Goal: Task Accomplishment & Management: Use online tool/utility

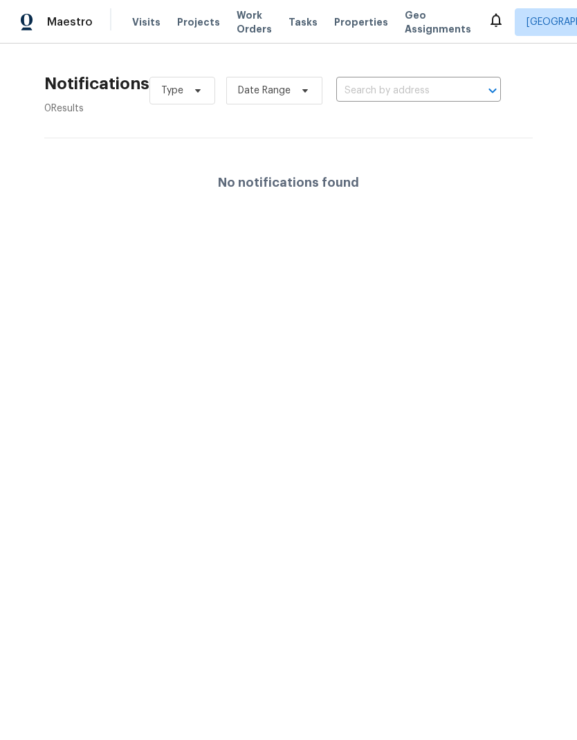
scroll to position [0, 96]
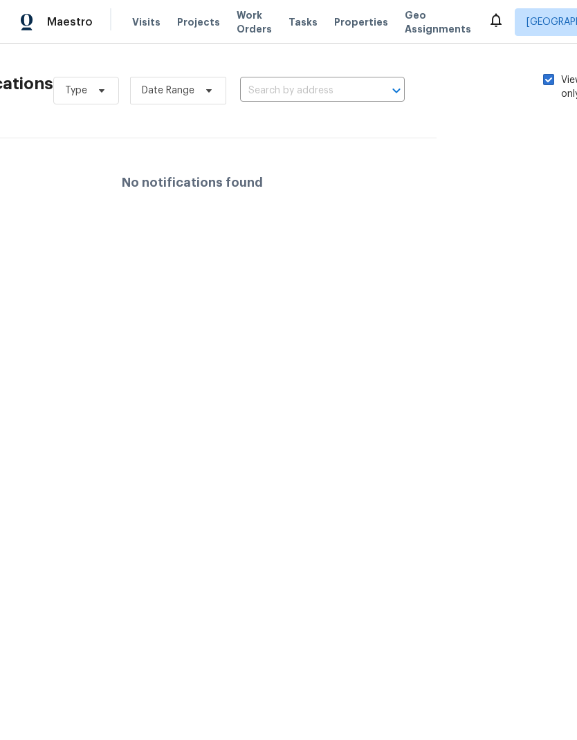
click at [141, 26] on span "Visits" at bounding box center [146, 22] width 28 height 14
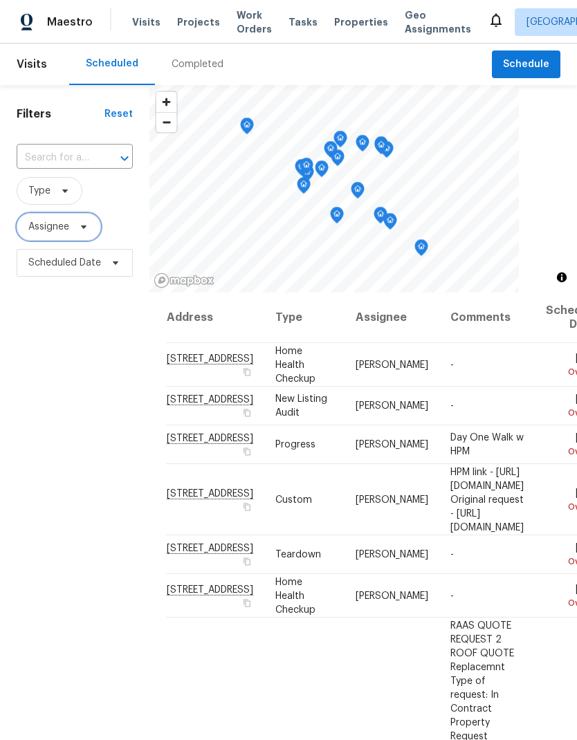
click at [51, 235] on span "Assignee" at bounding box center [59, 227] width 84 height 28
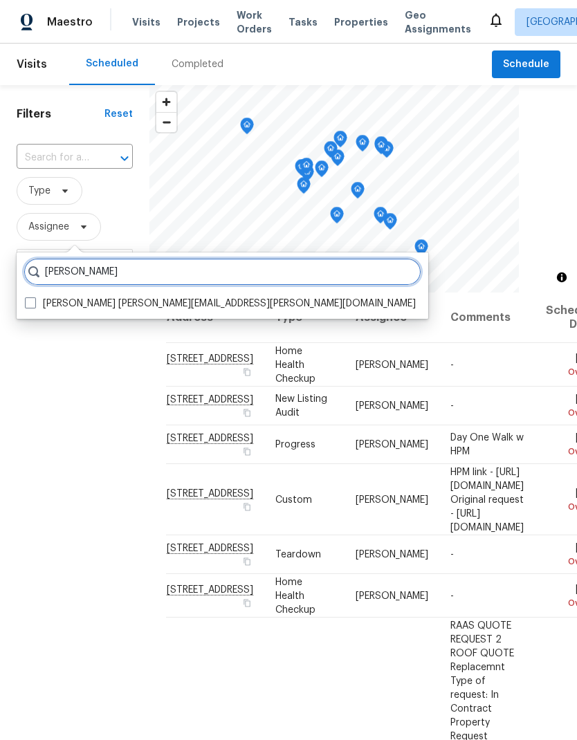
type input "Navid ranjbar"
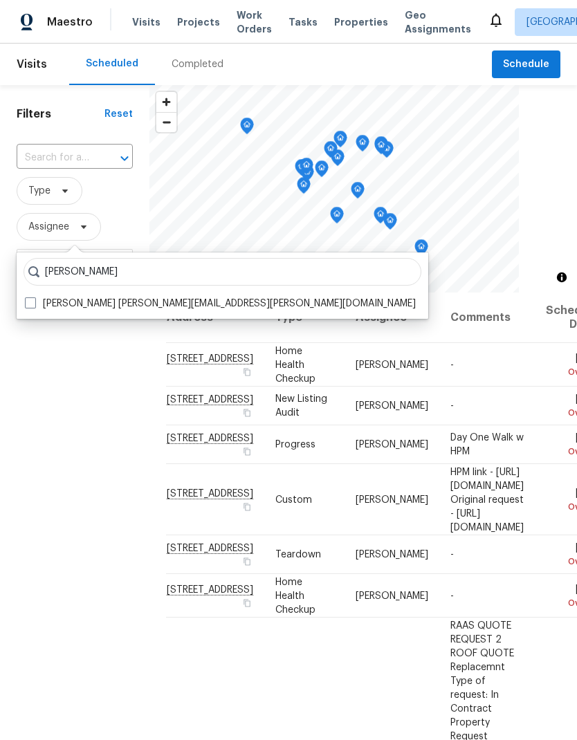
click at [34, 306] on span at bounding box center [30, 302] width 11 height 11
click at [34, 306] on input "Navid Ranjbar navid.ranjbar@opendoor.com" at bounding box center [29, 301] width 9 height 9
checkbox input "true"
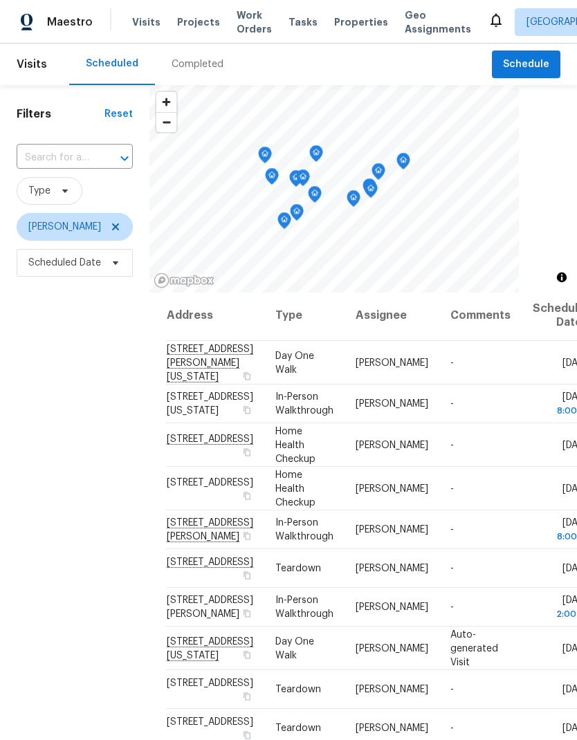
scroll to position [506, 0]
click at [111, 611] on div "Filters Reset ​ Type Navid Ranjbar Scheduled Date" at bounding box center [74, 484] width 149 height 799
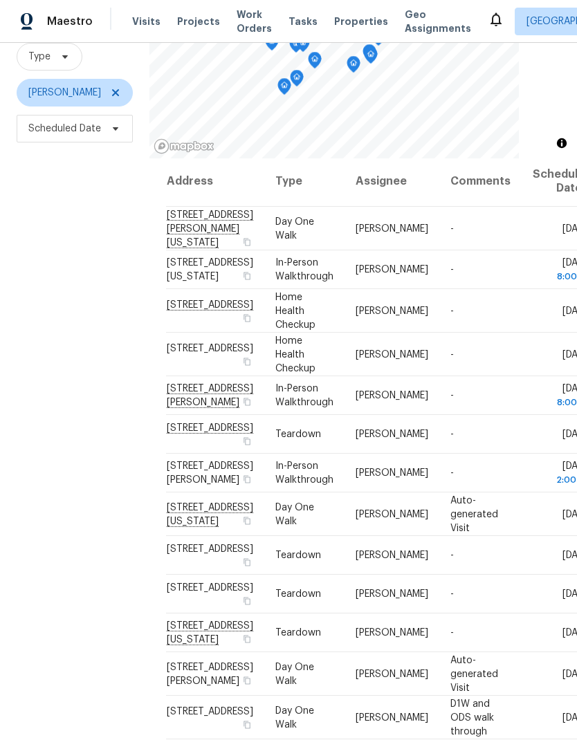
scroll to position [0, 0]
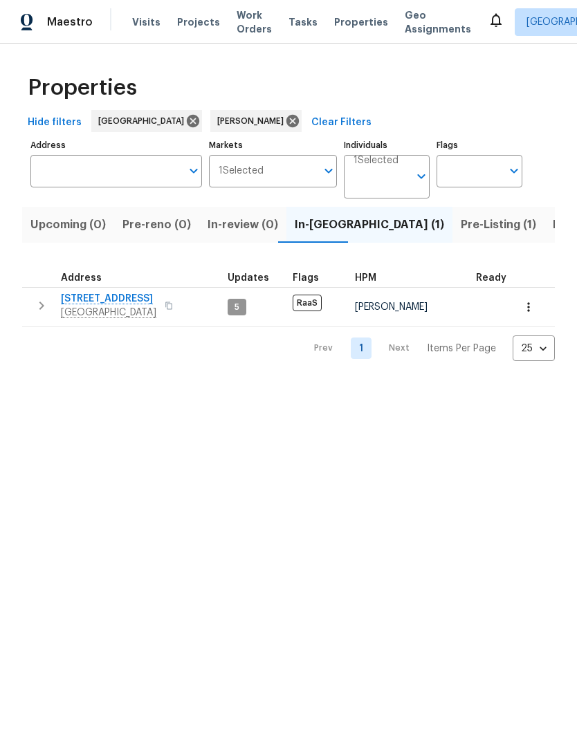
click at [461, 225] on span "Pre-Listing (1)" at bounding box center [498, 224] width 75 height 19
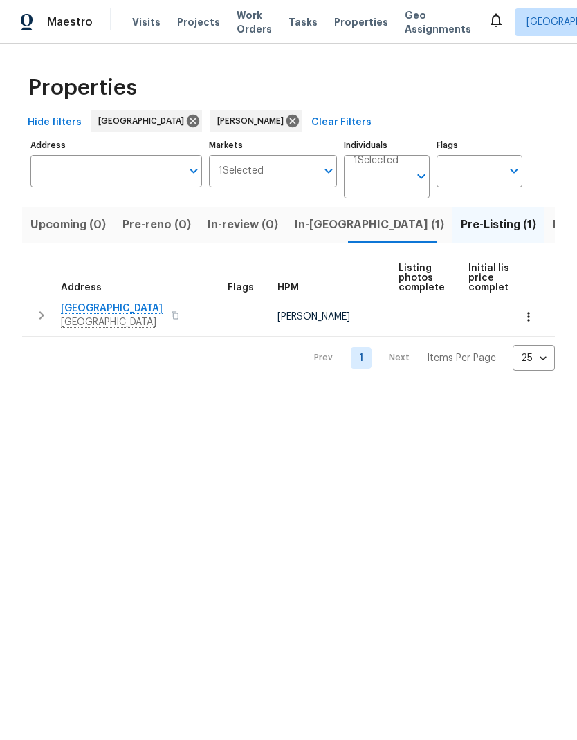
click at [553, 231] on span "Listed (5)" at bounding box center [579, 224] width 52 height 19
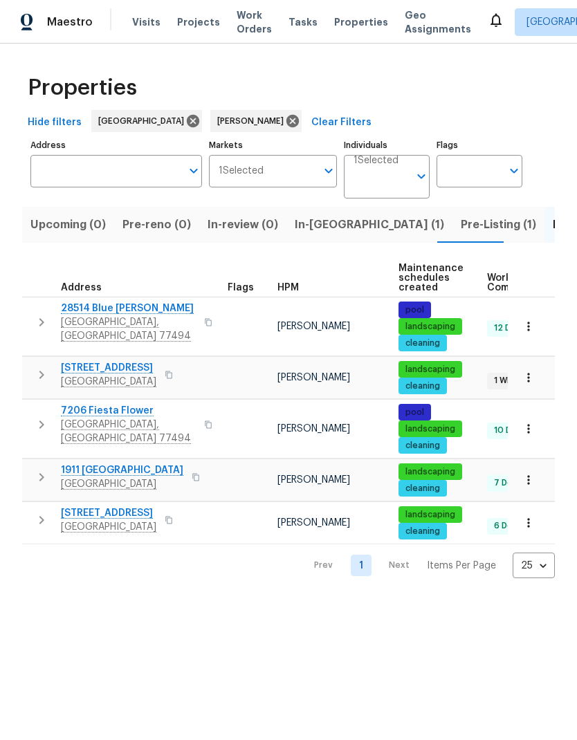
click at [110, 312] on span "28514 Blue Holly Ln" at bounding box center [128, 309] width 135 height 14
click at [118, 376] on span "Richmond, TX 77469" at bounding box center [108, 382] width 95 height 14
click at [109, 419] on span "Katy, TX 77494" at bounding box center [128, 432] width 135 height 28
click at [133, 474] on span "1911 Winston Store Loop" at bounding box center [122, 470] width 122 height 14
click at [130, 519] on span "21735 Sierra Long Dr" at bounding box center [108, 513] width 95 height 14
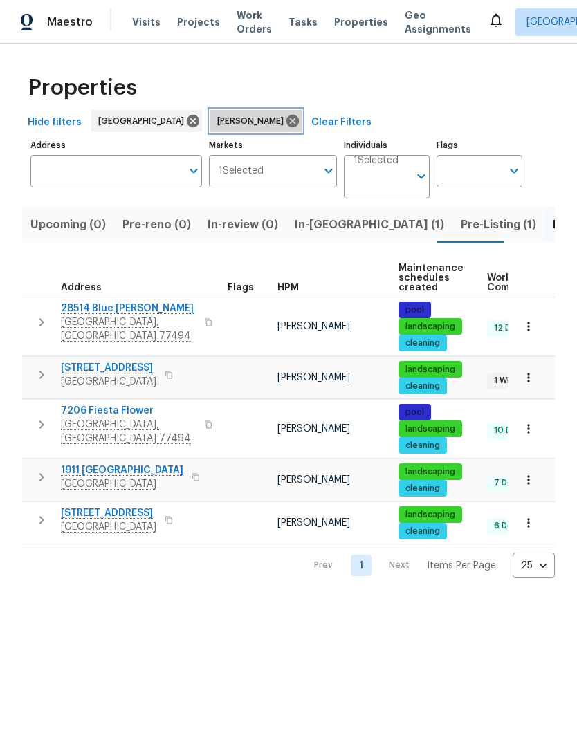
click at [285, 122] on icon at bounding box center [292, 120] width 15 height 15
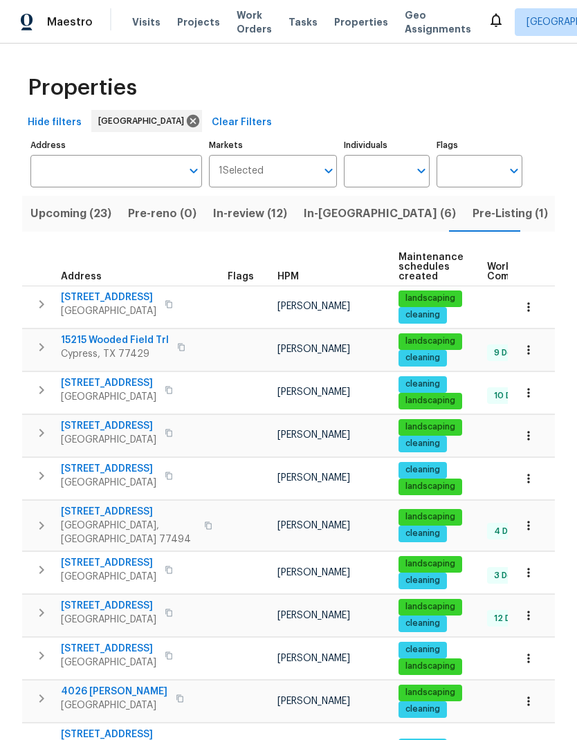
click at [80, 219] on span "Upcoming (23)" at bounding box center [70, 213] width 81 height 19
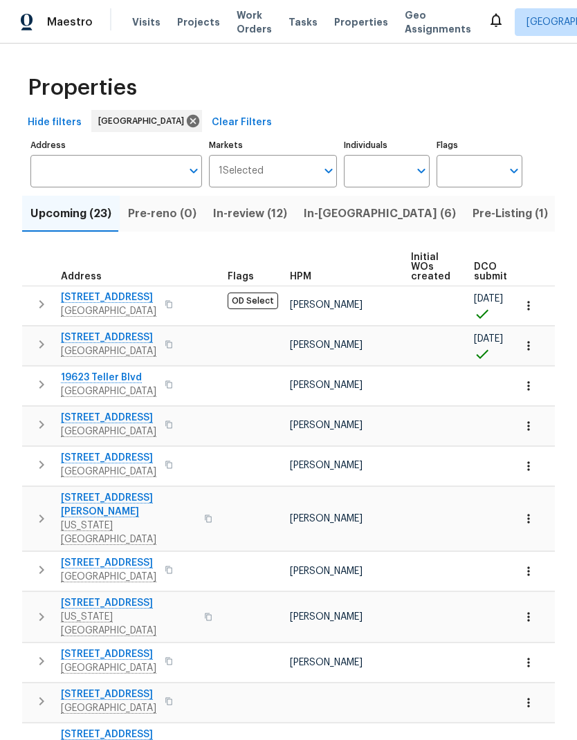
click at [385, 166] on input "Individuals" at bounding box center [376, 171] width 65 height 33
type input "Stephen lacy"
click at [376, 208] on input "checkbox" at bounding box center [369, 215] width 29 height 29
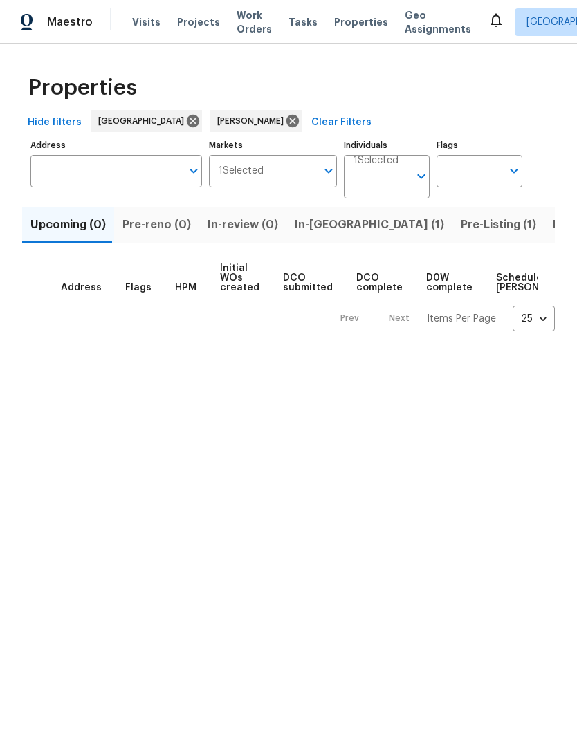
click at [328, 225] on span "In-reno (1)" at bounding box center [369, 224] width 149 height 19
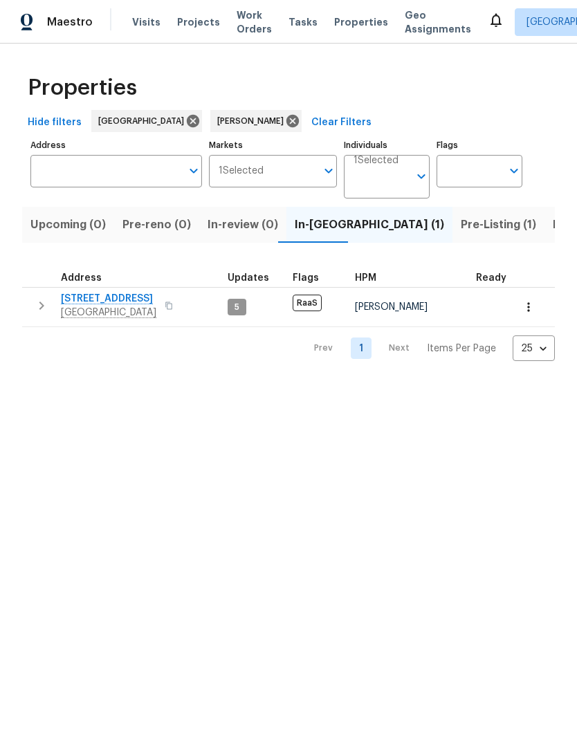
click at [461, 226] on span "Pre-Listing (1)" at bounding box center [498, 224] width 75 height 19
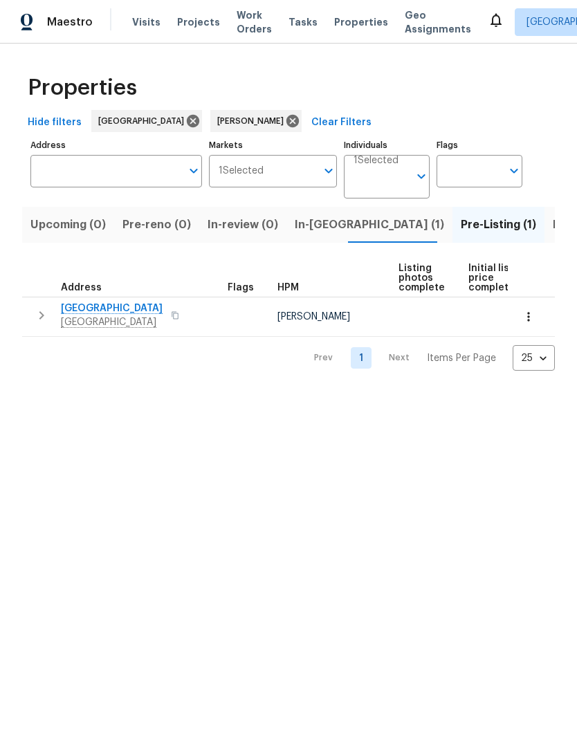
click at [132, 308] on span "1410 Waterside Village Dr" at bounding box center [112, 309] width 102 height 14
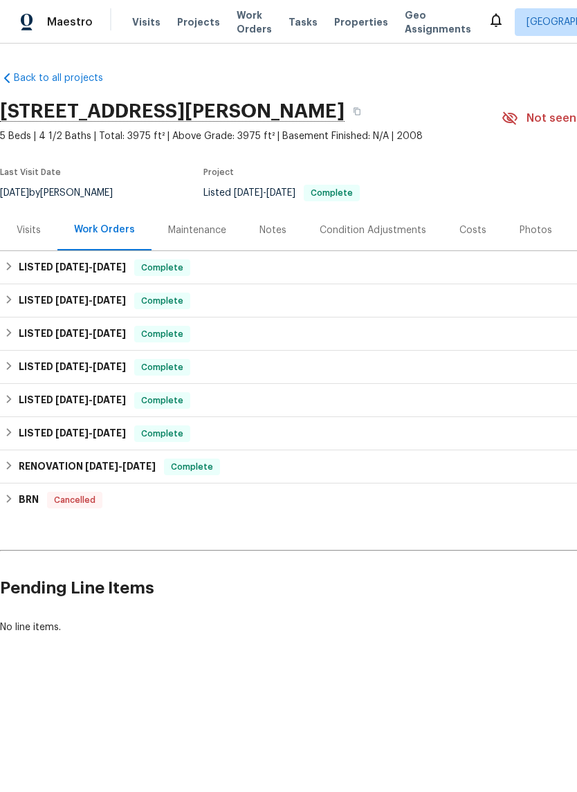
click at [28, 240] on div "Visits" at bounding box center [28, 230] width 57 height 41
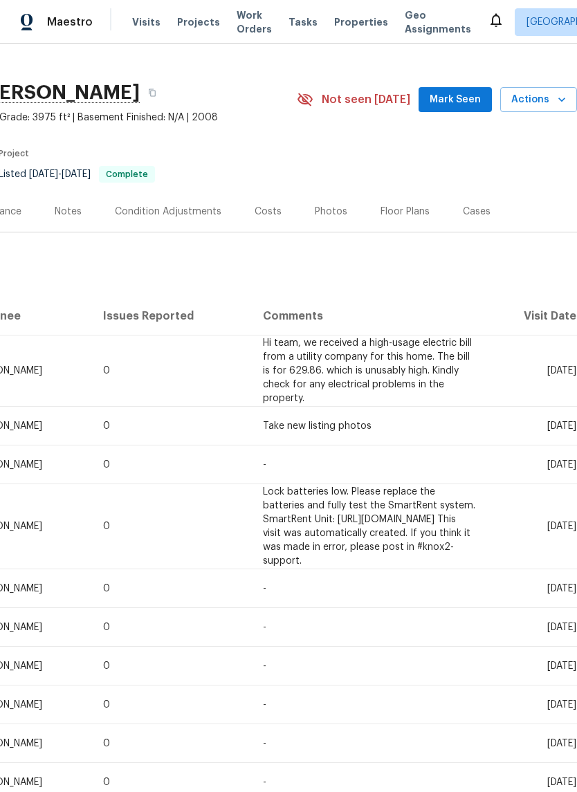
scroll to position [21, 205]
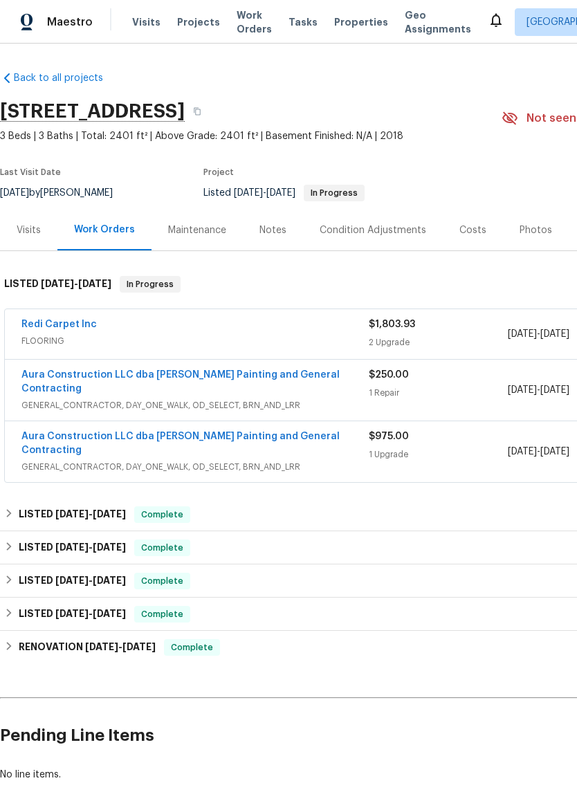
click at [33, 233] on div "Visits" at bounding box center [29, 230] width 24 height 14
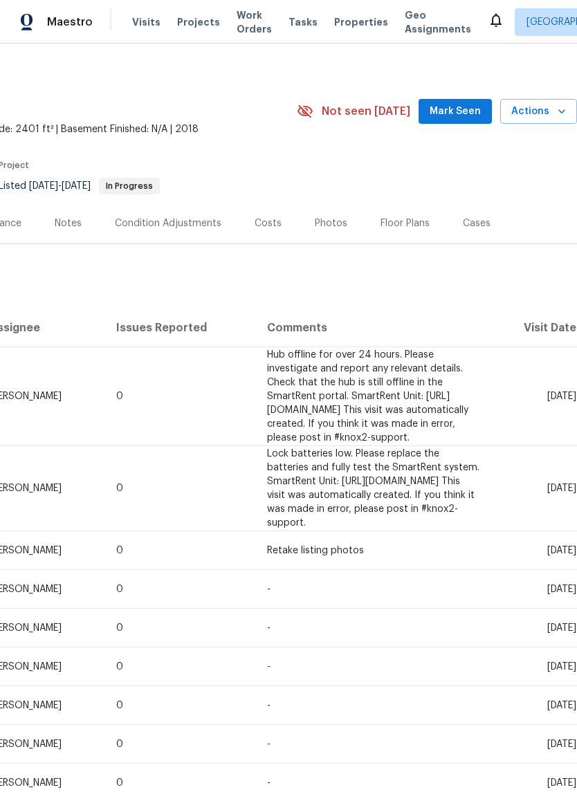
scroll to position [8, 205]
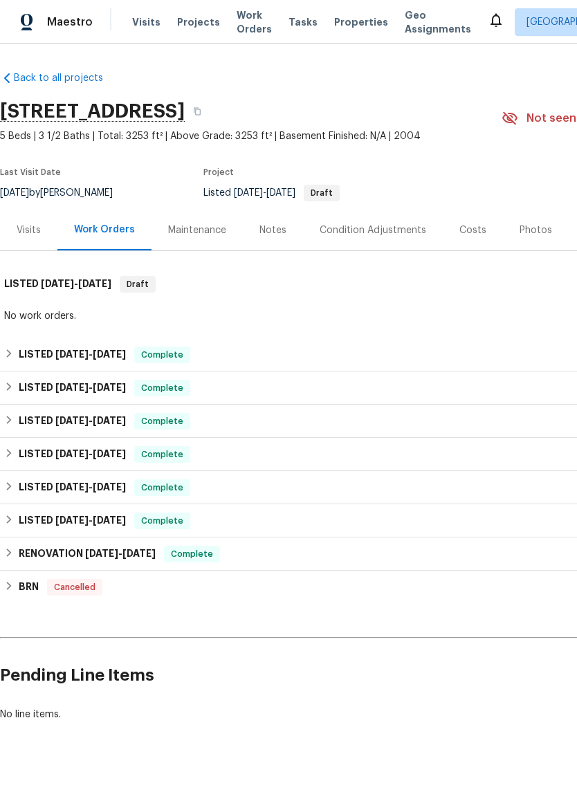
click at [34, 235] on div "Visits" at bounding box center [29, 230] width 24 height 14
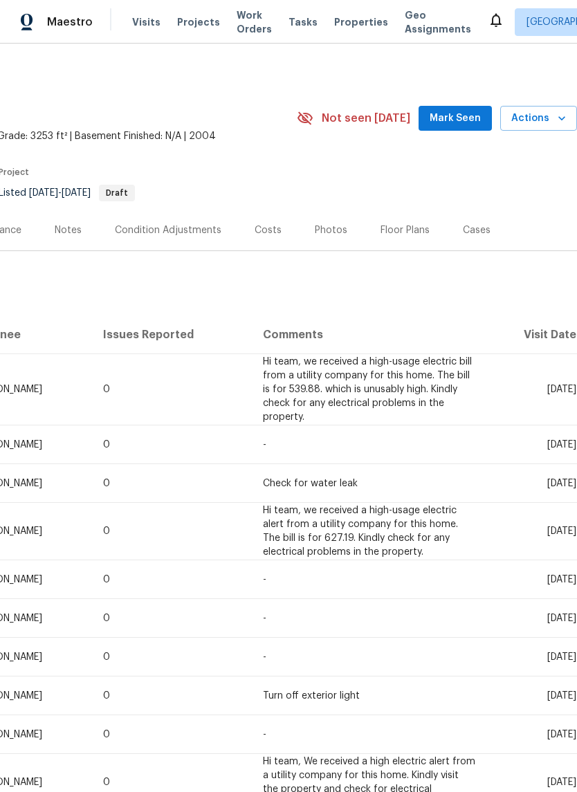
scroll to position [0, 205]
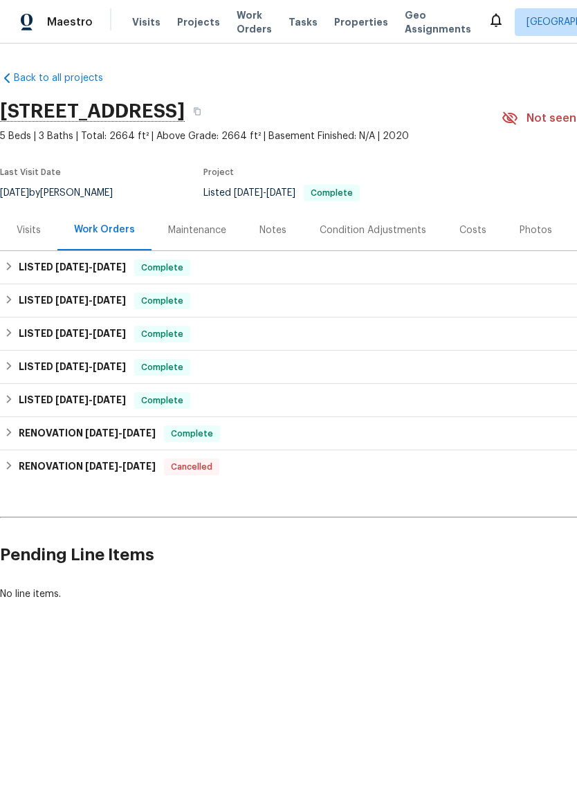
click at [26, 228] on div "Visits" at bounding box center [29, 230] width 24 height 14
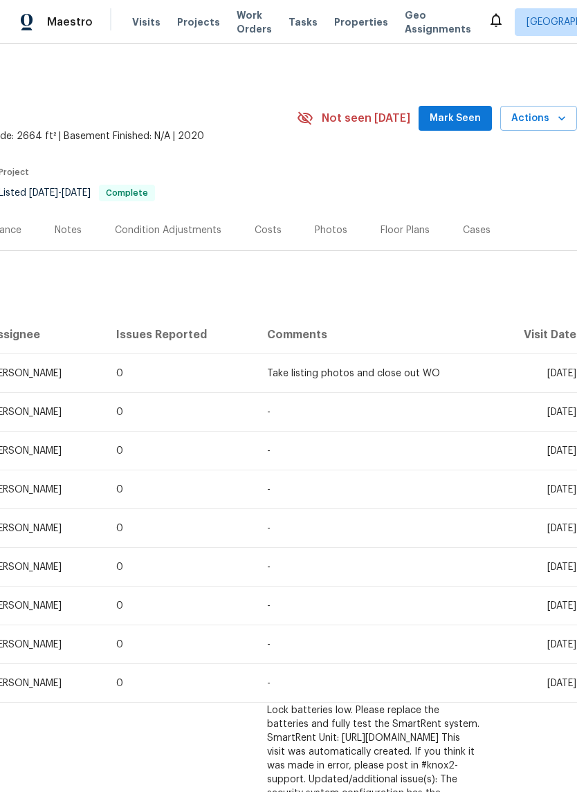
scroll to position [0, 205]
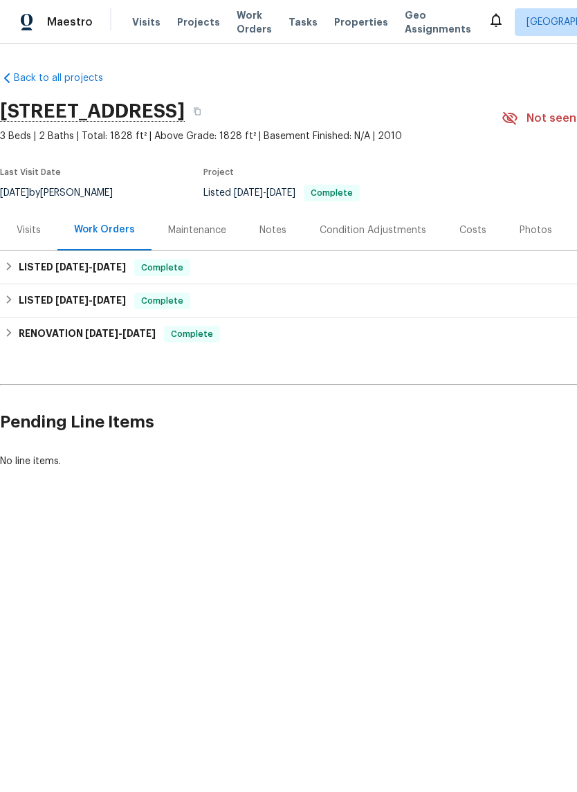
click at [26, 228] on div "Visits" at bounding box center [29, 230] width 24 height 14
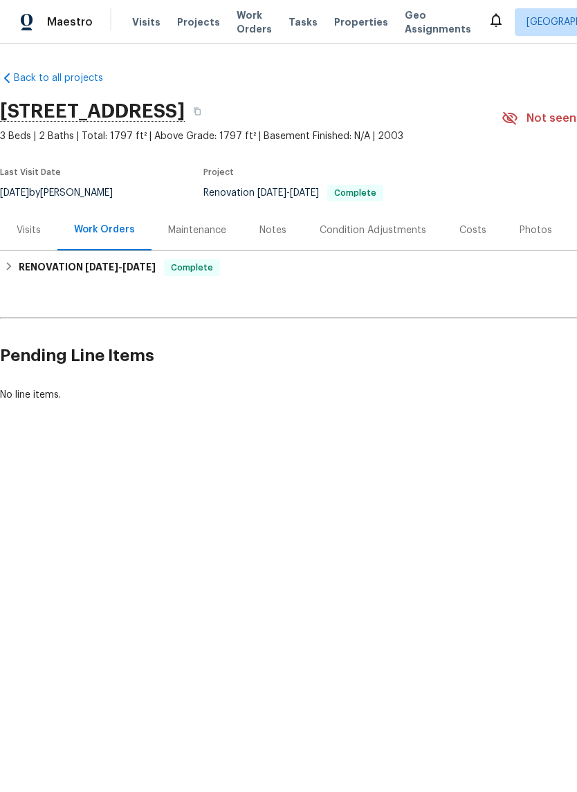
click at [272, 227] on div "Notes" at bounding box center [272, 230] width 27 height 14
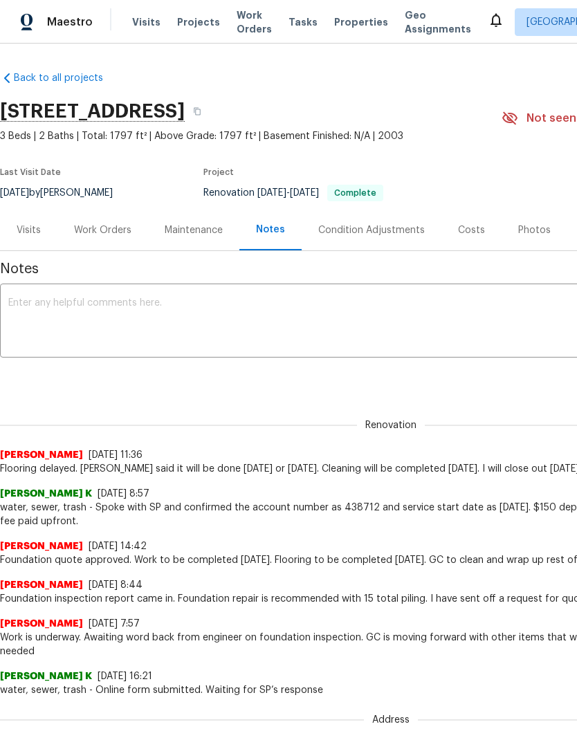
click at [226, 300] on textarea at bounding box center [390, 322] width 765 height 48
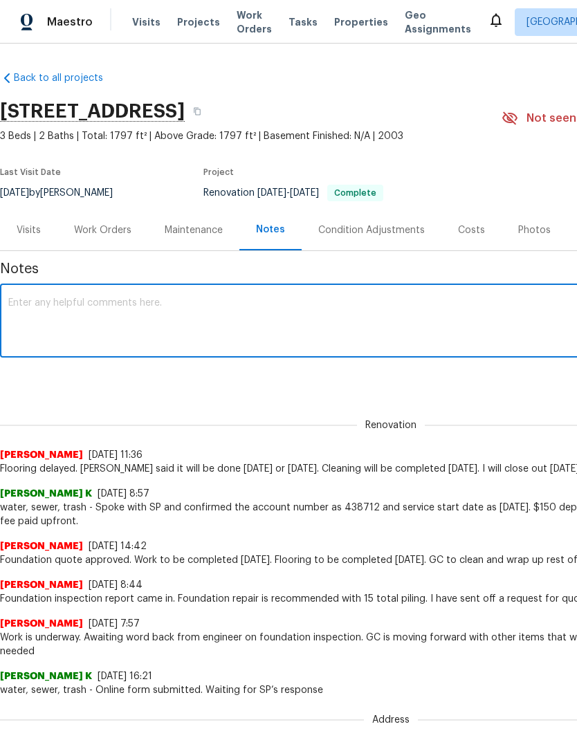
click at [216, 295] on div "x ​" at bounding box center [390, 322] width 781 height 71
click at [77, 303] on textarea at bounding box center [390, 322] width 765 height 48
paste textarea "Loremi- Dol sitametc/adipisci elitse, doe temporin utlab etdo magn aliquae. (Ad…"
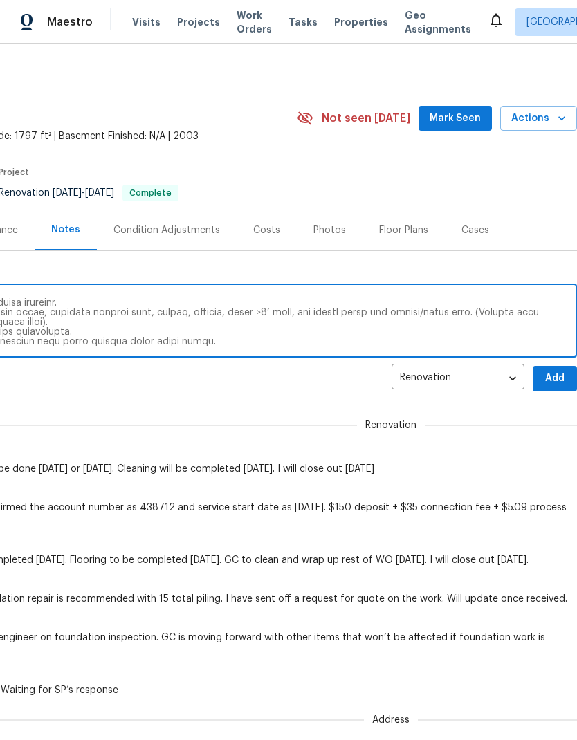
scroll to position [0, 205]
type textarea "Loremi- Dol sitametc/adipisci elitse, doe temporin utlab etdo magn aliquae. (Ad…"
click at [557, 381] on span "Add" at bounding box center [555, 378] width 22 height 17
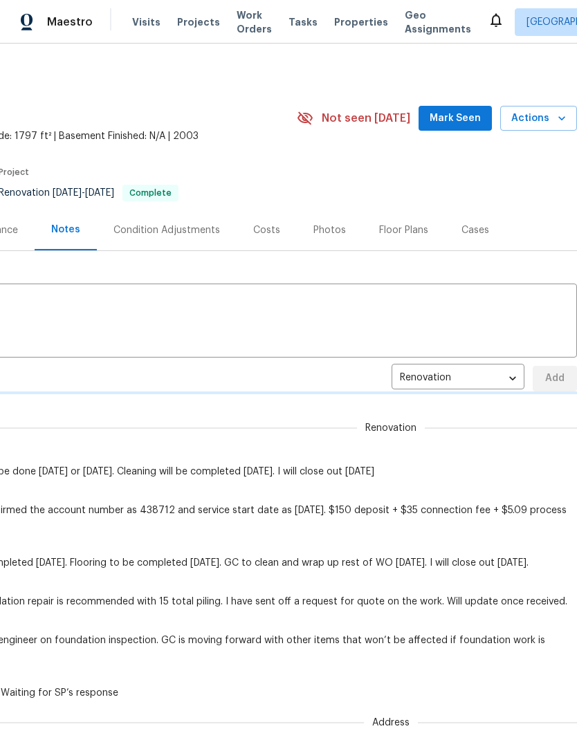
scroll to position [0, 0]
